Goal: Entertainment & Leisure: Browse casually

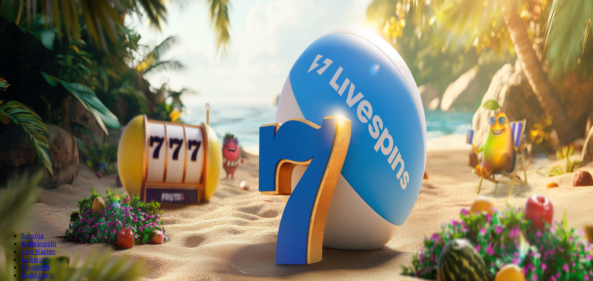
click at [50, 35] on span "Kirjaudu" at bounding box center [60, 31] width 21 height 7
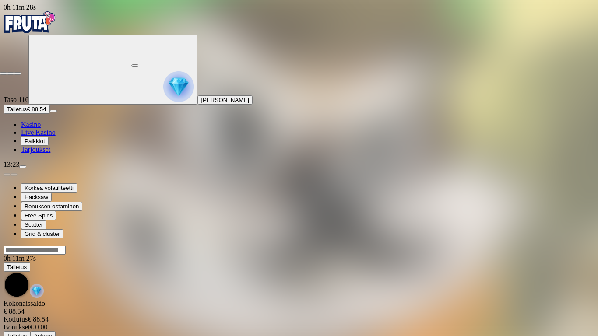
click at [4, 74] on span "close icon" at bounding box center [4, 74] width 0 height 0
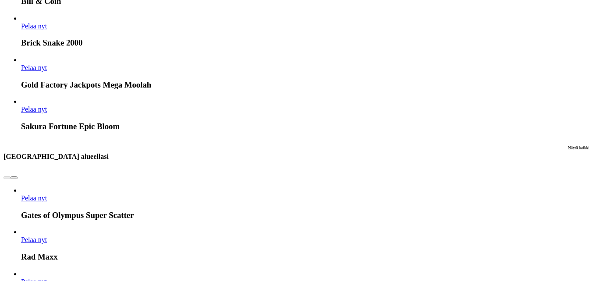
scroll to position [832, 0]
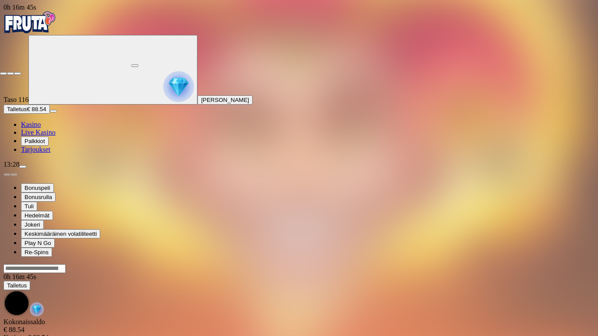
click at [4, 74] on span "close icon" at bounding box center [4, 74] width 0 height 0
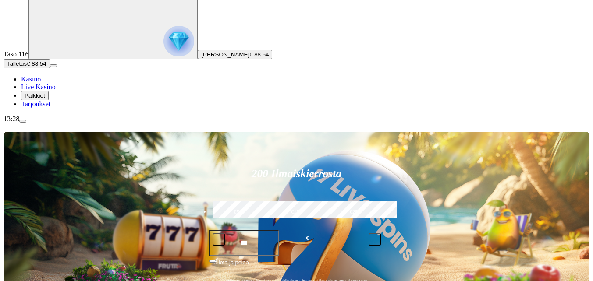
scroll to position [131, 0]
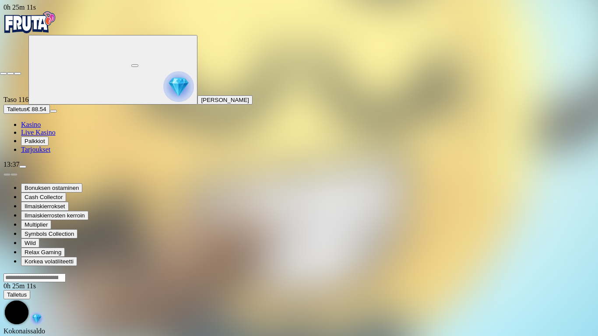
click at [4, 74] on span "close icon" at bounding box center [4, 74] width 0 height 0
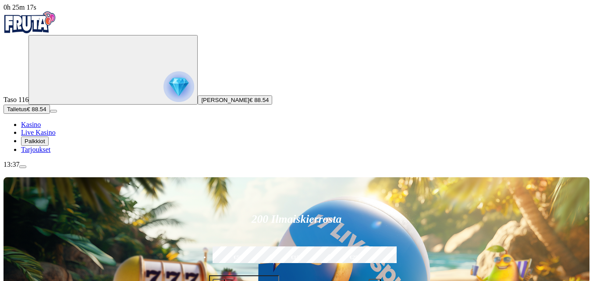
type input "*******"
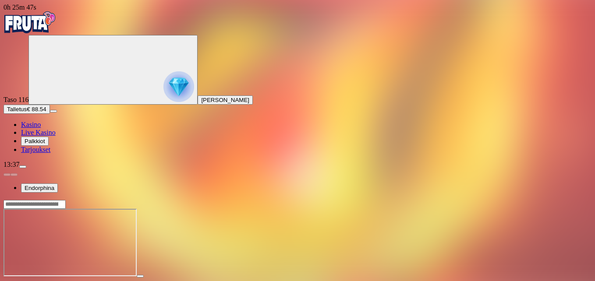
click at [21, 281] on span "fullscreen icon" at bounding box center [21, 284] width 0 height 0
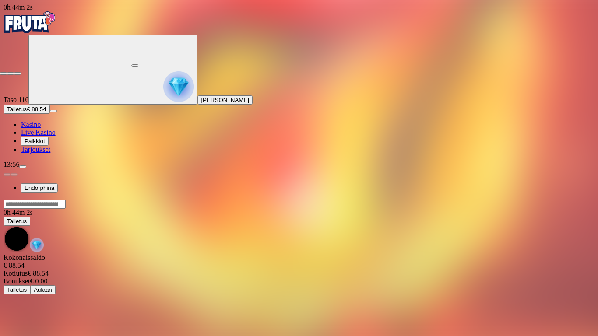
click at [4, 74] on span "close icon" at bounding box center [4, 74] width 0 height 0
click at [138, 64] on button "button" at bounding box center [134, 65] width 7 height 3
